Goal: Information Seeking & Learning: Understand process/instructions

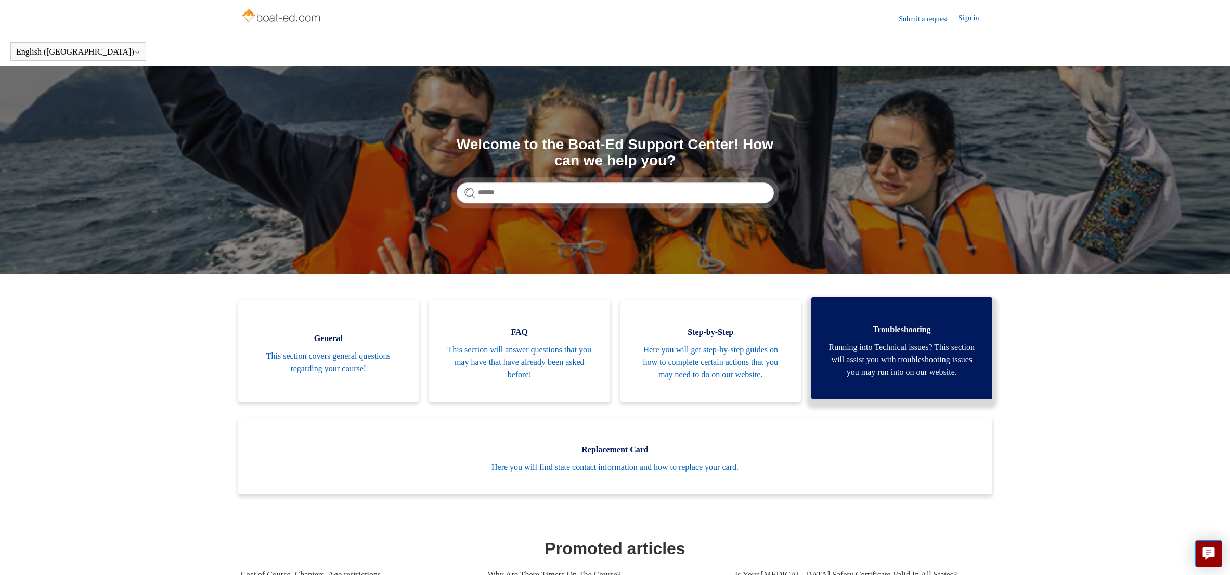
click at [923, 374] on span "Running into Technical issues? This section will assist you with troubleshootin…" at bounding box center [902, 359] width 150 height 37
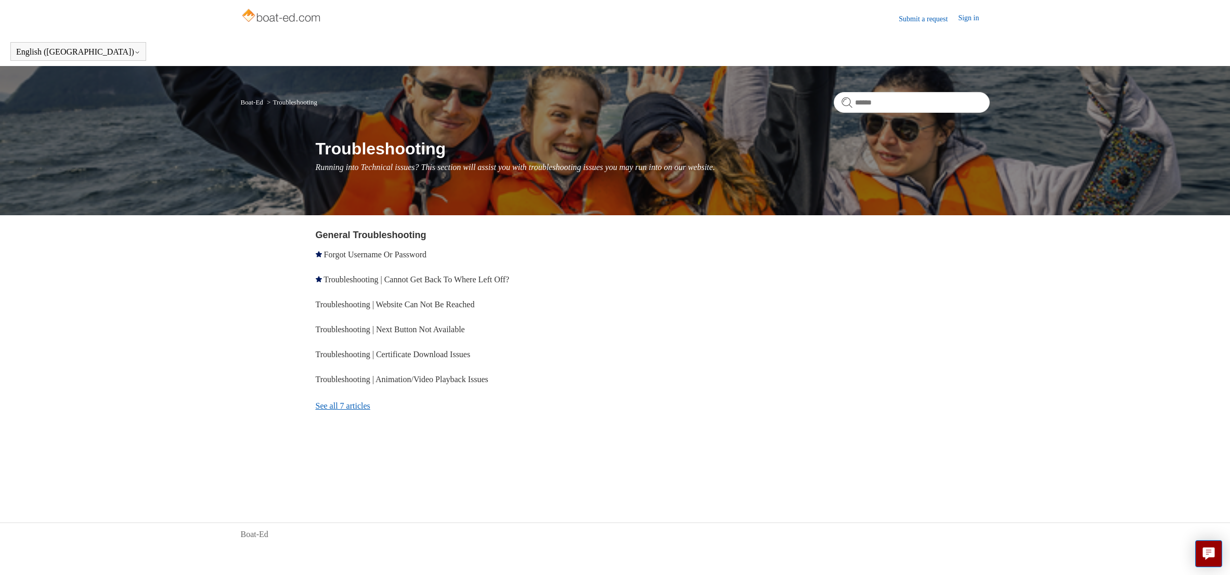
click at [340, 407] on link "See all 7 articles" at bounding box center [467, 406] width 303 height 28
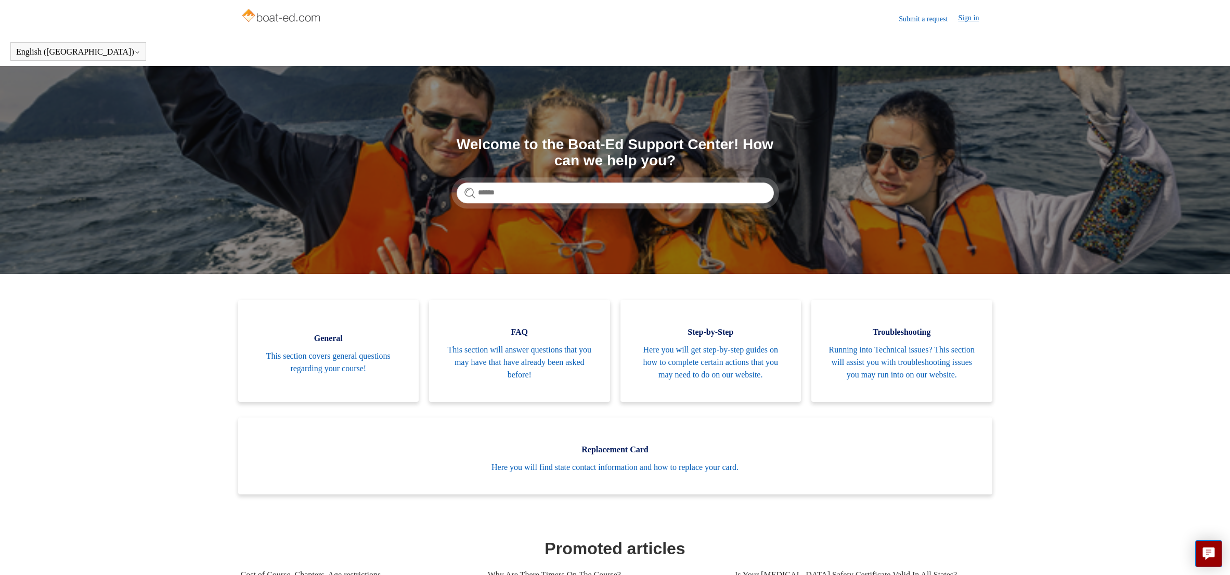
click at [971, 18] on link "Sign in" at bounding box center [973, 18] width 31 height 12
